Goal: Find specific page/section

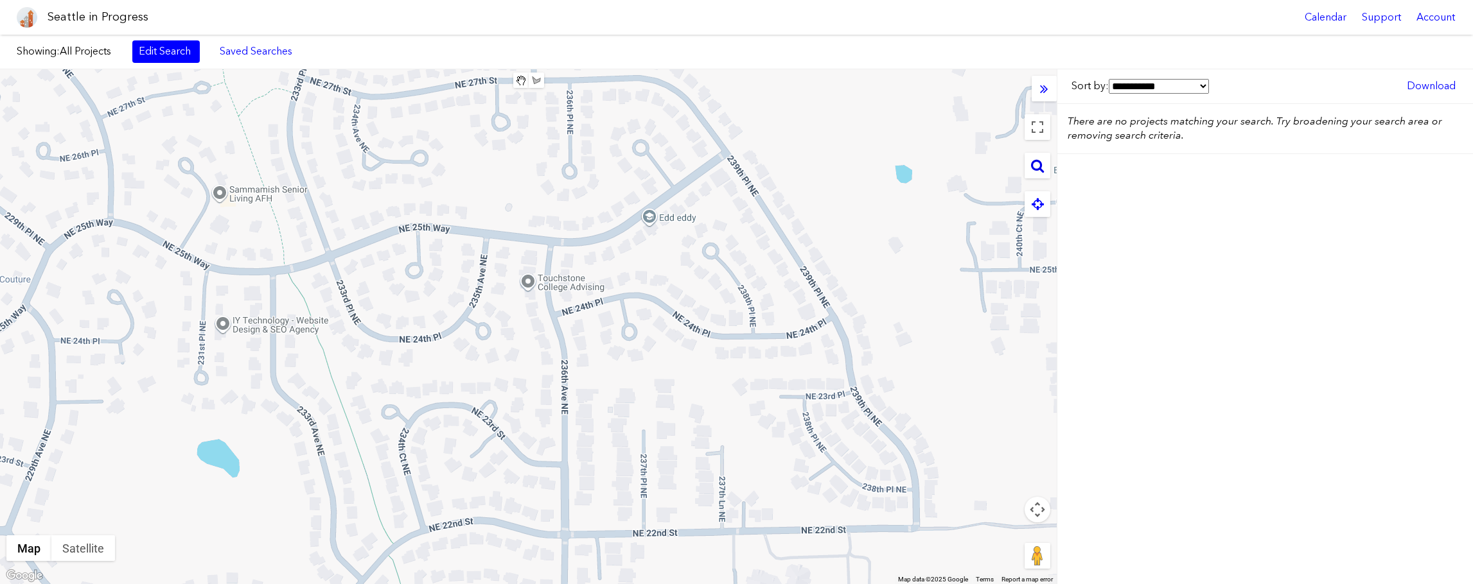
click at [1037, 168] on icon at bounding box center [1037, 166] width 13 height 14
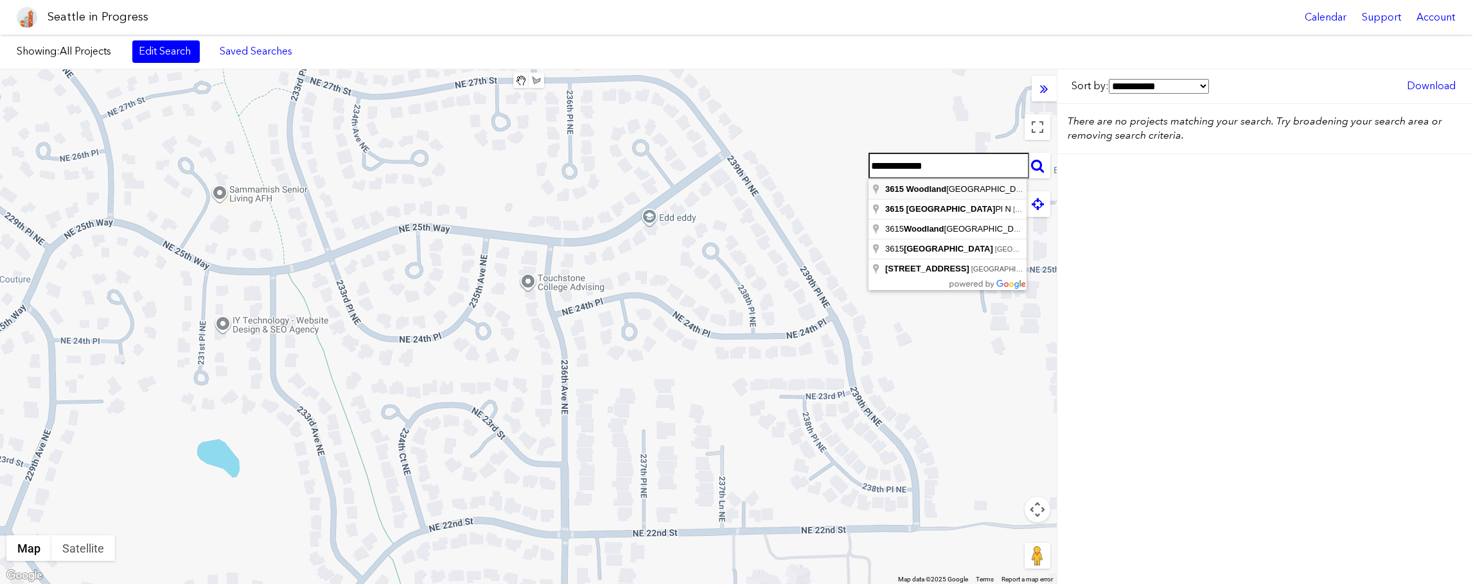
type input "**********"
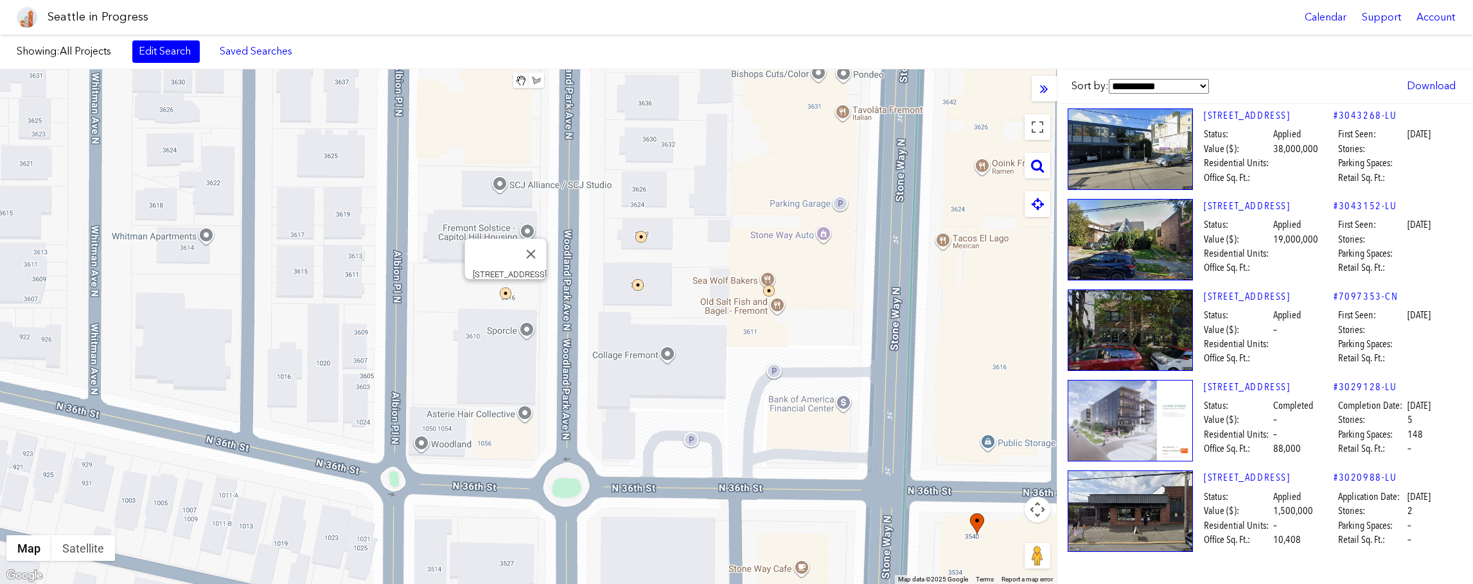
click at [506, 293] on img at bounding box center [506, 294] width 12 height 12
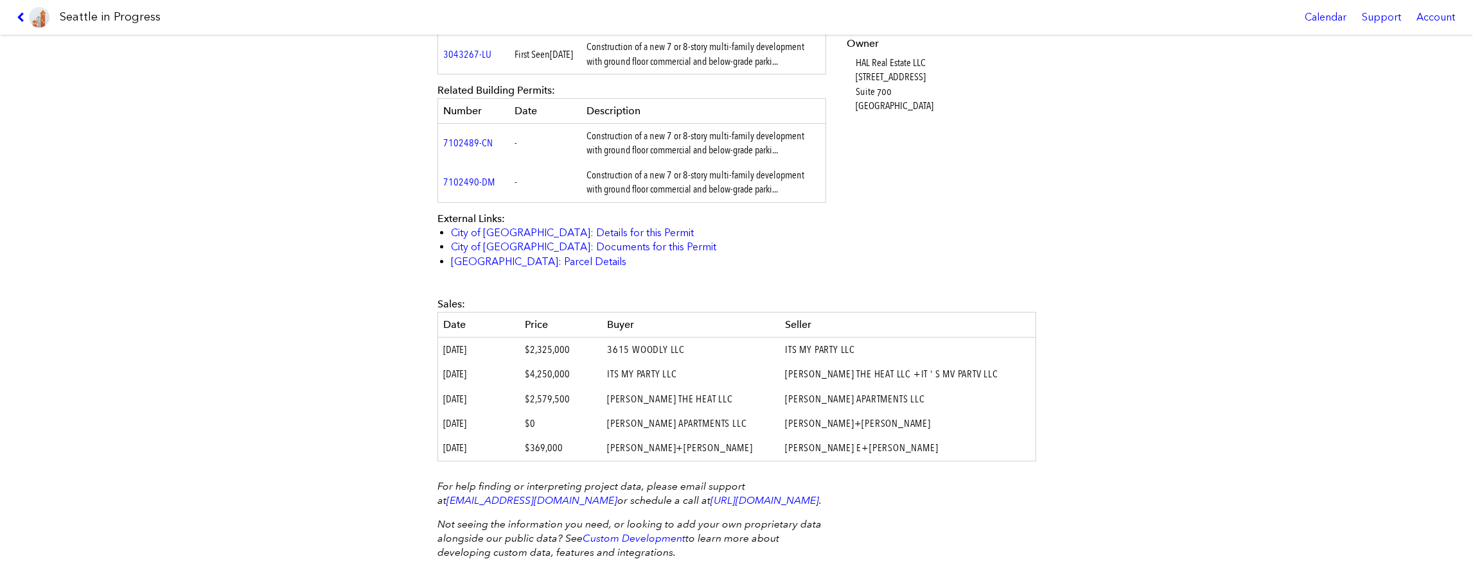
scroll to position [497, 0]
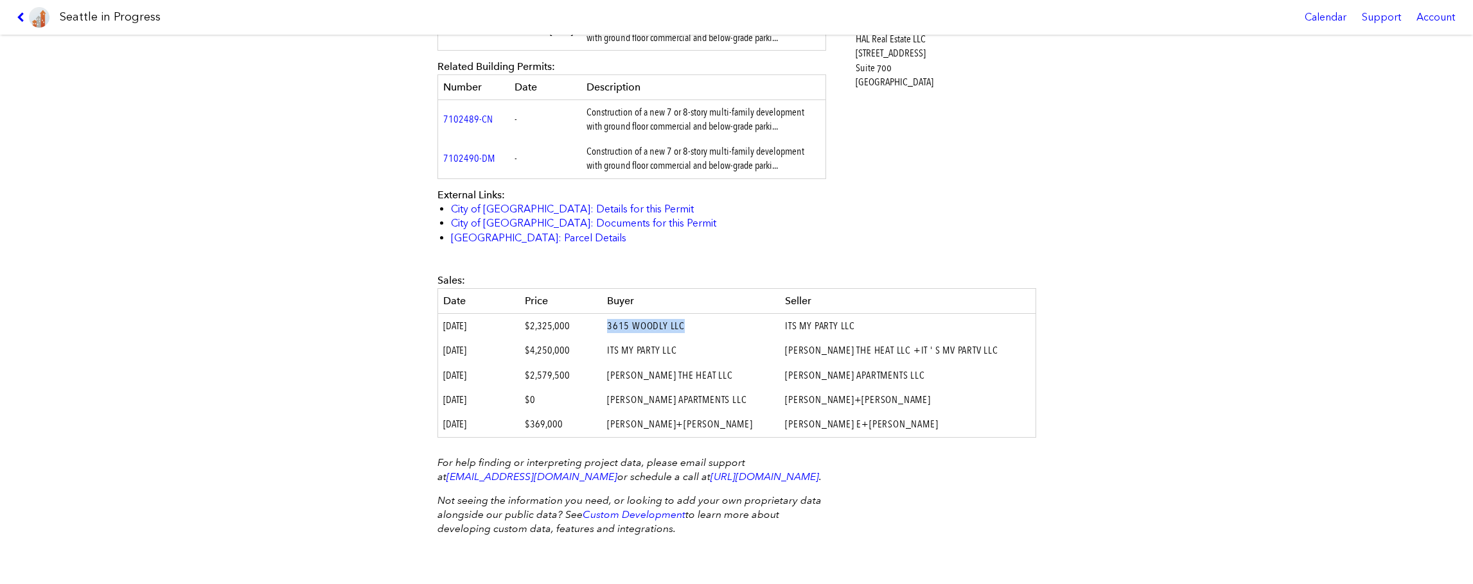
drag, startPoint x: 717, startPoint y: 326, endPoint x: 637, endPoint y: 326, distance: 80.3
click at [637, 326] on td "3615 WOODLY LLC" at bounding box center [691, 325] width 178 height 25
copy td "3615 WOODLY LLC"
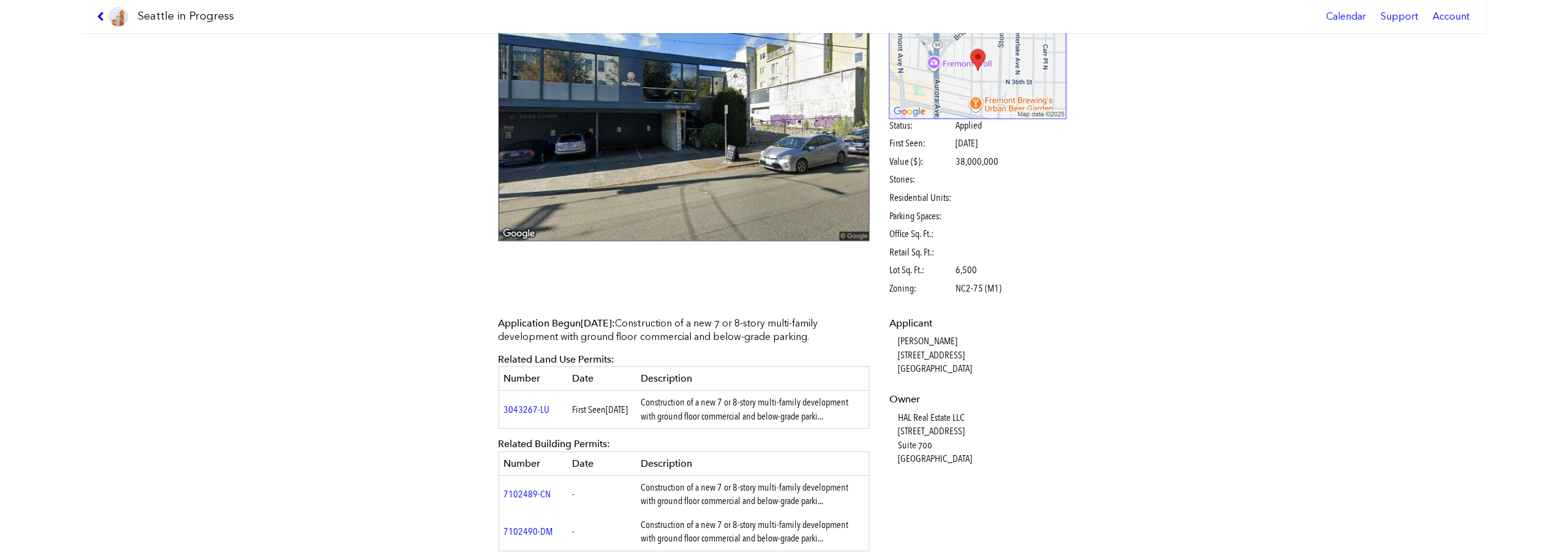
scroll to position [0, 0]
